Goal: Task Accomplishment & Management: Manage account settings

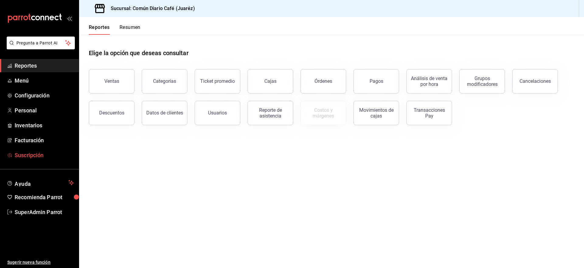
click at [37, 152] on span "Suscripción" at bounding box center [44, 155] width 59 height 8
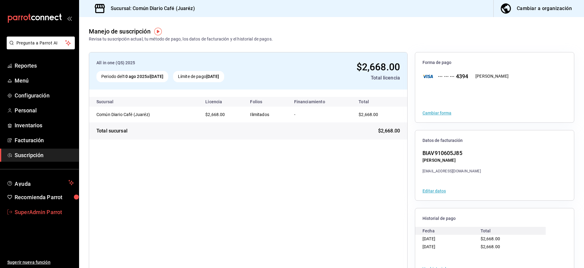
click at [37, 208] on span "SuperAdmin Parrot" at bounding box center [44, 212] width 59 height 8
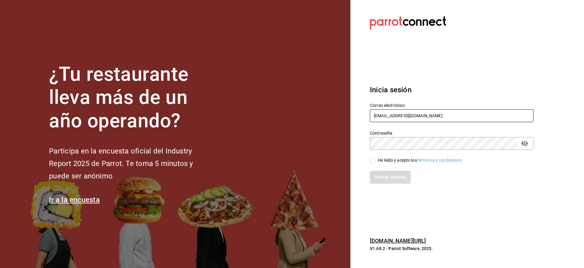
click at [399, 115] on input "[EMAIL_ADDRESS][DOMAIN_NAME]" at bounding box center [452, 115] width 164 height 13
paste input "[EMAIL_ADDRESS][DOMAIN_NAME]"
click at [399, 115] on input "cafeandrea@[EMAIL_ADDRESS][DOMAIN_NAME]" at bounding box center [452, 115] width 164 height 13
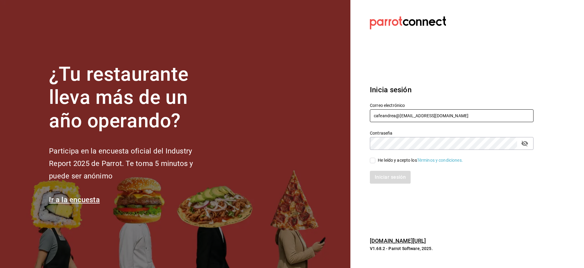
paste input "multiuser@jalisquiles"
type input "[EMAIL_ADDRESS][DOMAIN_NAME]"
click at [383, 159] on div "He leído y acepto los Términos y condiciones." at bounding box center [420, 160] width 85 height 6
click at [375, 159] on input "He leído y acepto los Términos y condiciones." at bounding box center [372, 160] width 5 height 5
checkbox input "true"
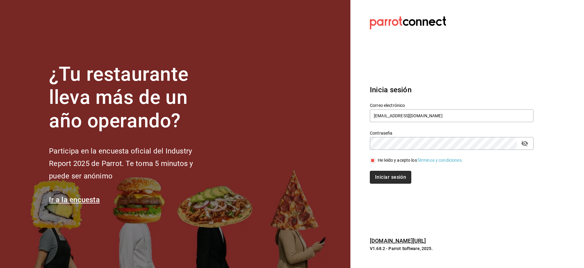
click at [383, 176] on button "Iniciar sesión" at bounding box center [390, 177] width 41 height 13
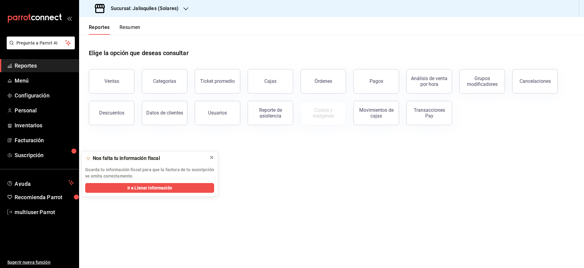
click at [213, 158] on icon at bounding box center [211, 157] width 5 height 5
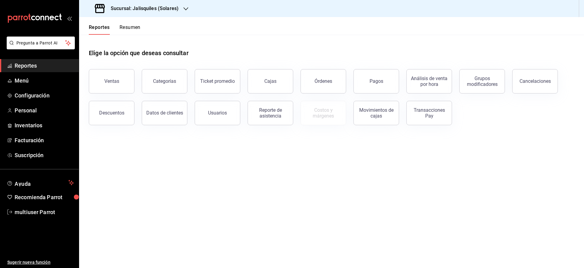
click at [172, 11] on h3 "Sucursal: Jalisquiles (Solares)" at bounding box center [142, 8] width 73 height 7
click at [195, 14] on div at bounding box center [292, 134] width 584 height 268
click at [32, 78] on span "Menú" at bounding box center [44, 80] width 59 height 8
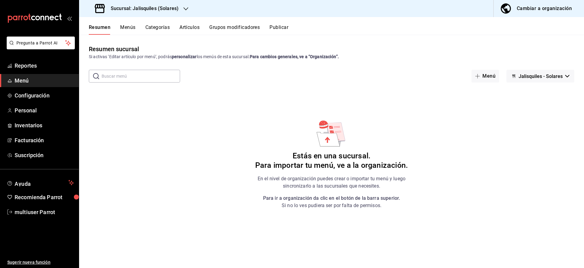
click at [549, 8] on div "Cambiar a organización" at bounding box center [544, 8] width 55 height 9
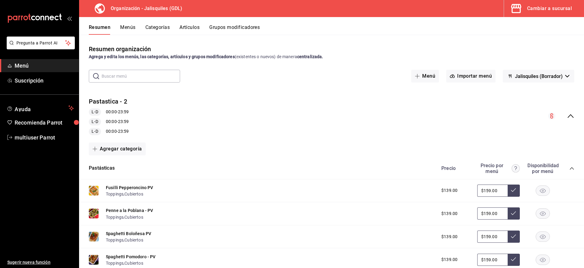
click at [129, 30] on button "Menús" at bounding box center [127, 29] width 15 height 10
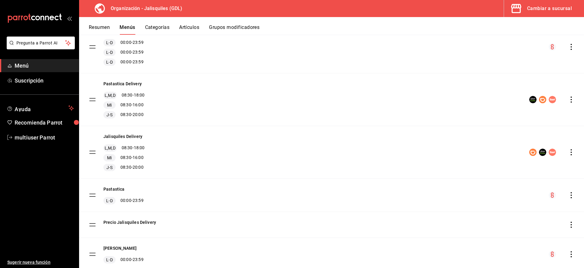
scroll to position [139, 0]
